Goal: Navigation & Orientation: Find specific page/section

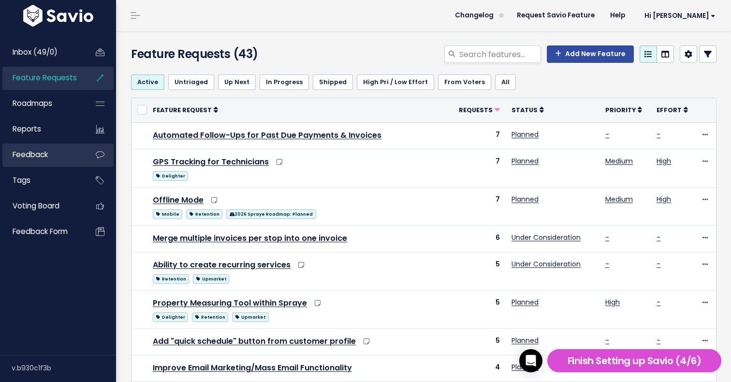
click at [58, 149] on link "Feedback" at bounding box center [41, 155] width 78 height 22
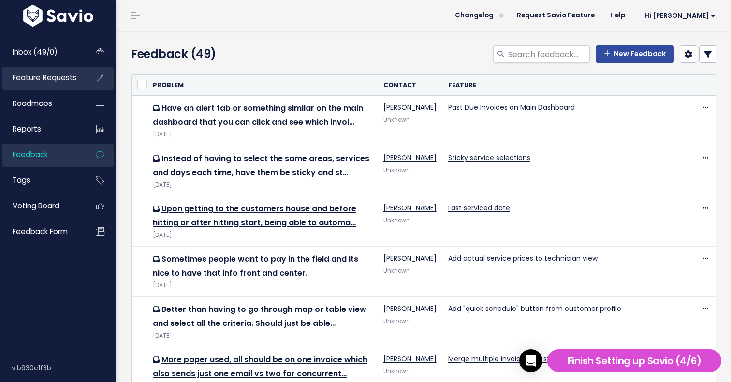
click at [68, 81] on span "Feature Requests" at bounding box center [45, 78] width 64 height 10
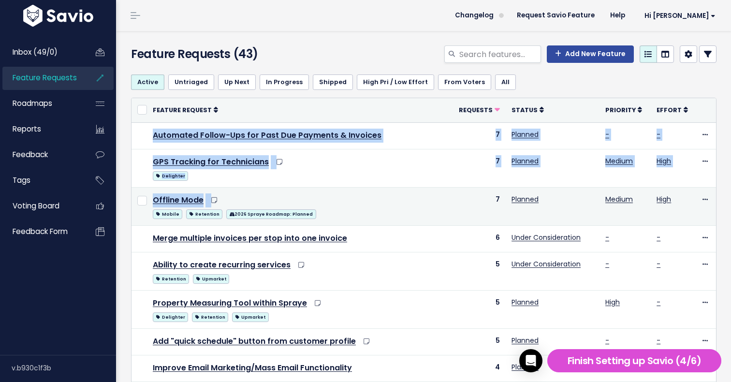
drag, startPoint x: 149, startPoint y: 135, endPoint x: 218, endPoint y: 196, distance: 91.8
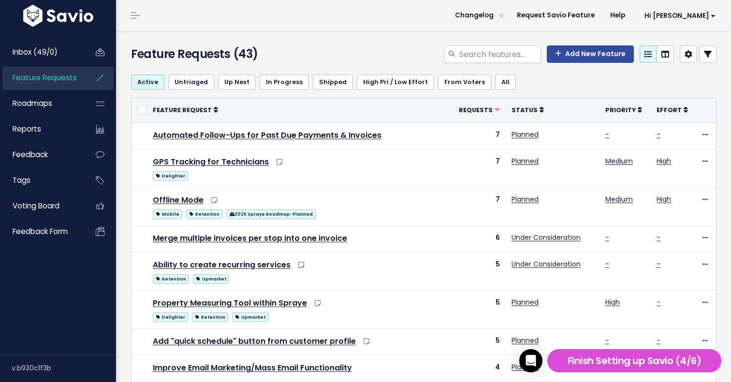
click at [289, 63] on div "Feature Requests (43)" at bounding box center [224, 55] width 200 height 21
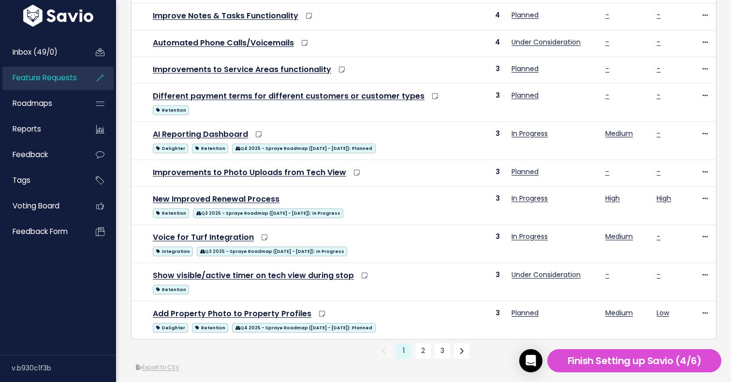
scroll to position [450, 0]
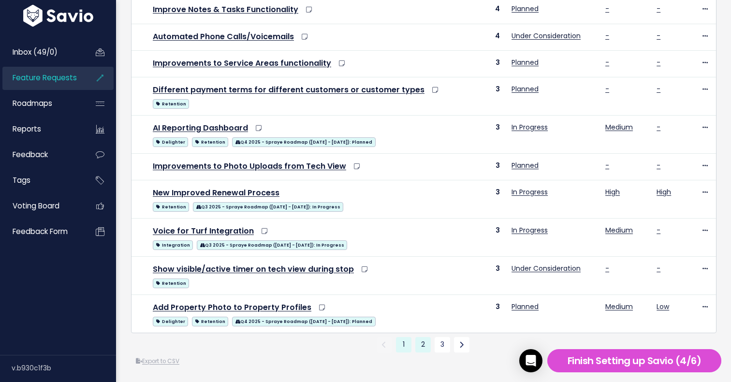
click at [423, 344] on link "2" at bounding box center [422, 344] width 15 height 15
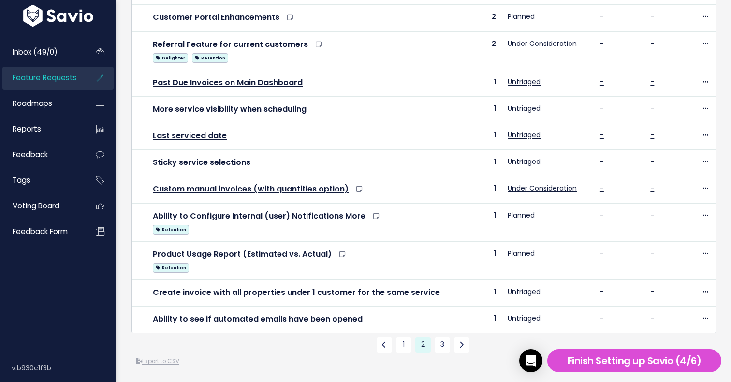
scroll to position [404, 0]
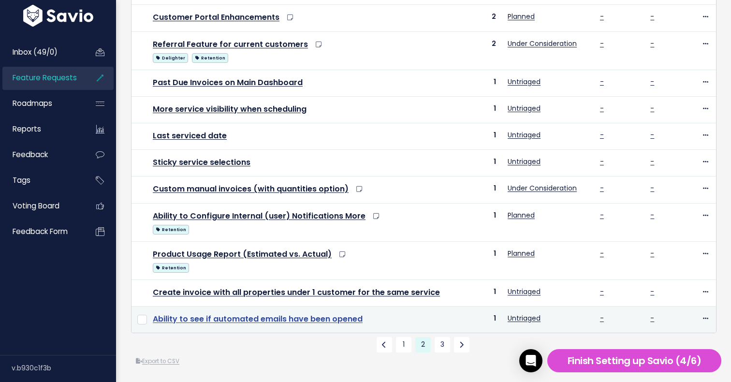
click at [284, 317] on link "Ability to see if automated emails have been opened" at bounding box center [258, 318] width 210 height 11
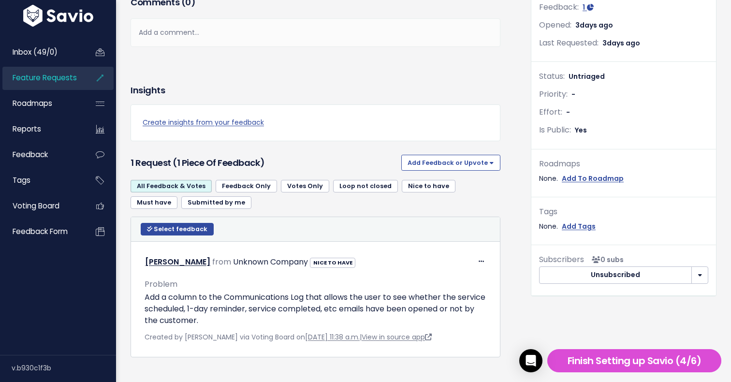
scroll to position [201, 0]
